Goal: Information Seeking & Learning: Learn about a topic

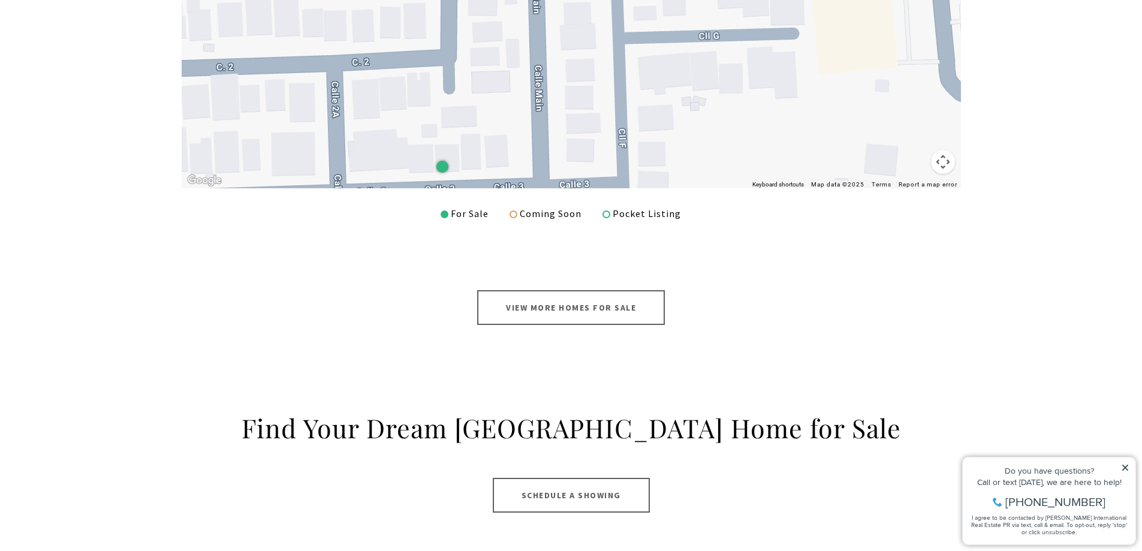
scroll to position [839, 0]
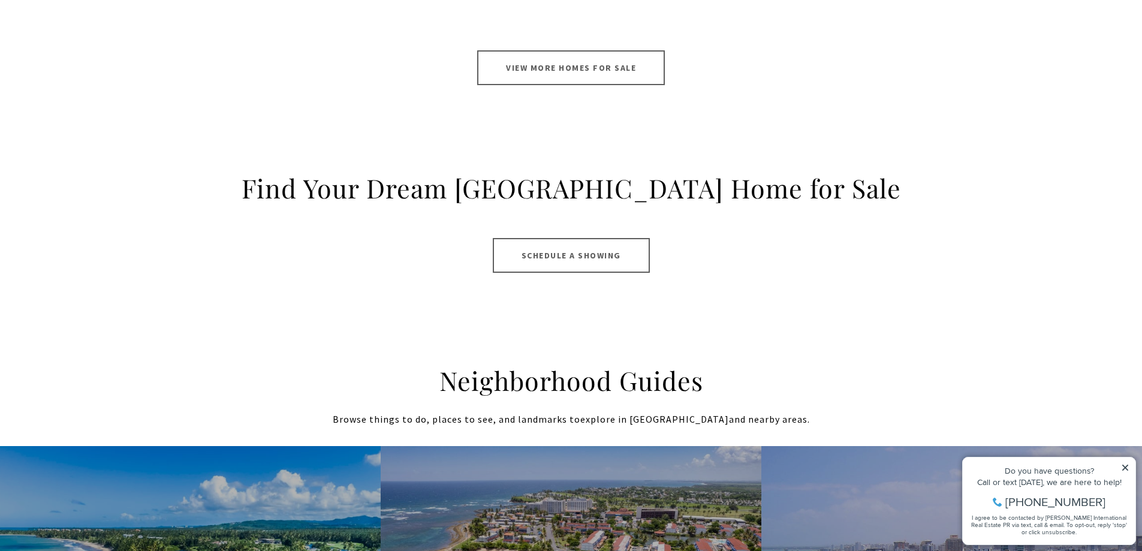
click at [581, 72] on link "View More Homes for Sale" at bounding box center [571, 67] width 188 height 35
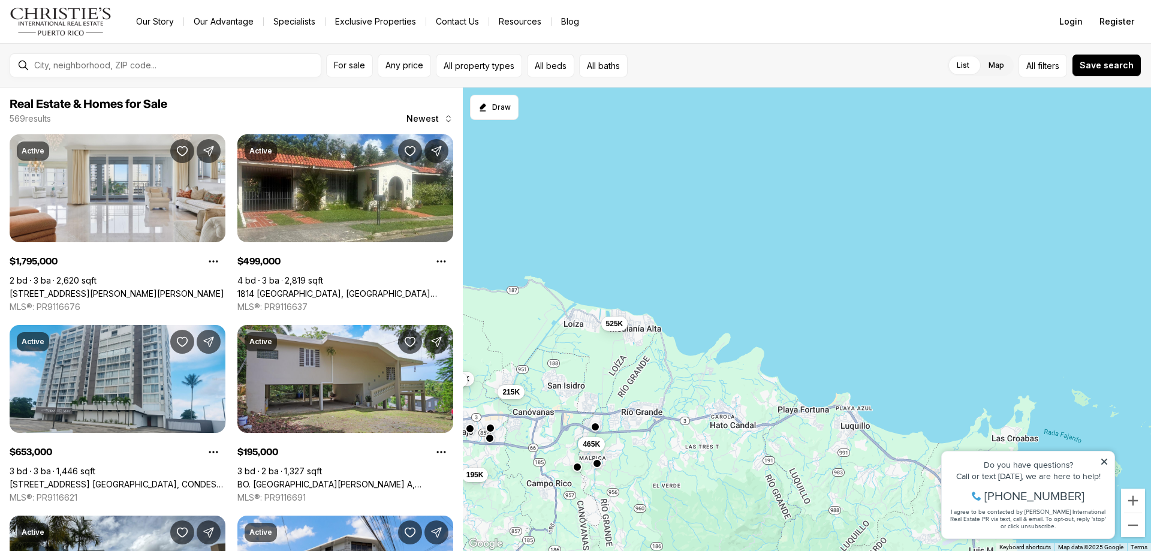
drag, startPoint x: 1034, startPoint y: 343, endPoint x: 480, endPoint y: 300, distance: 555.6
click at [480, 300] on div "493K 2.3M 795K 610K 130K 295K 495K 225K 215K 115K 350K 165K 400K 195K 965K 225K…" at bounding box center [807, 320] width 688 height 464
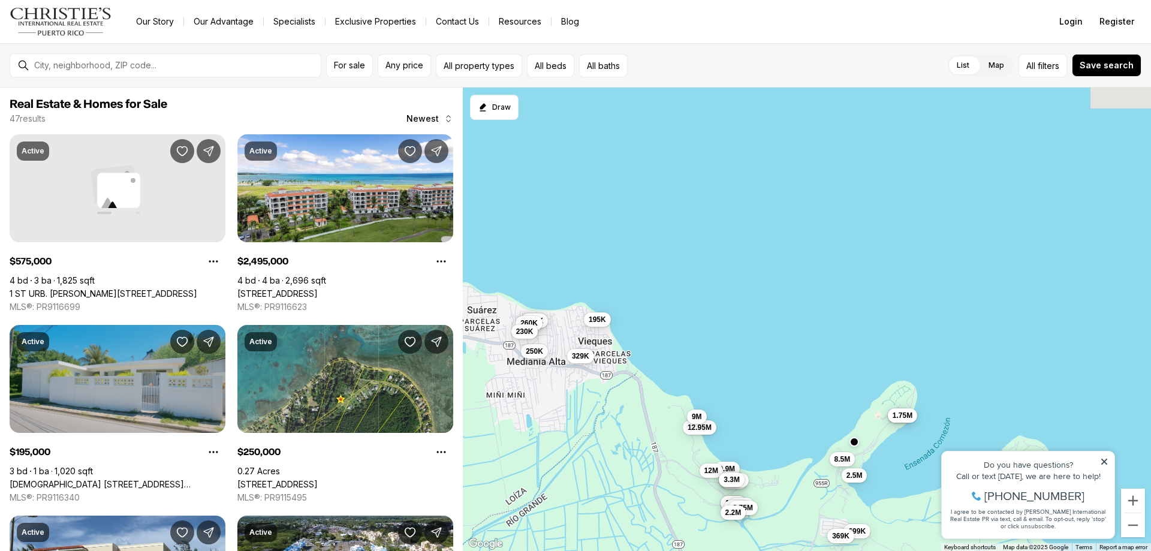
drag, startPoint x: 647, startPoint y: 354, endPoint x: 629, endPoint y: 405, distance: 53.5
click at [626, 405] on div "525K 2.5M 140K 448K 575K 4.99M 2.8M 2.95M 12.95M 9.9M 329K 2.5M 1.75M 295K 195K…" at bounding box center [807, 320] width 688 height 464
